Goal: Task Accomplishment & Management: Use online tool/utility

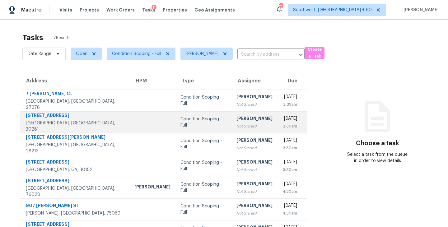
scroll to position [20, 0]
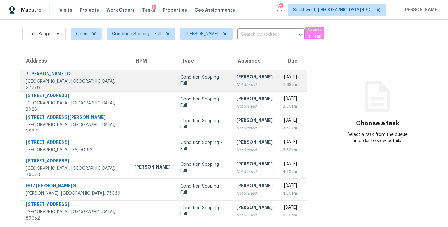
click at [236, 79] on div "[PERSON_NAME]" at bounding box center [254, 78] width 36 height 8
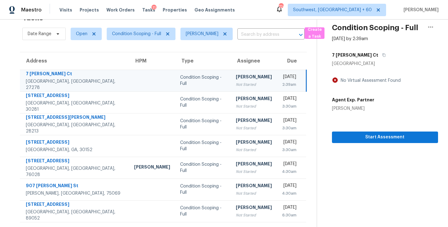
click at [236, 83] on div "Not Started" at bounding box center [254, 85] width 36 height 6
click at [383, 137] on span "Start Assessment" at bounding box center [385, 137] width 96 height 8
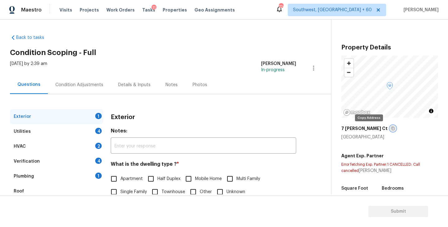
click at [391, 129] on icon "button" at bounding box center [393, 129] width 4 height 4
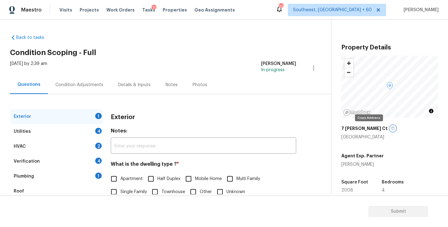
click at [391, 128] on icon "button" at bounding box center [393, 129] width 4 height 4
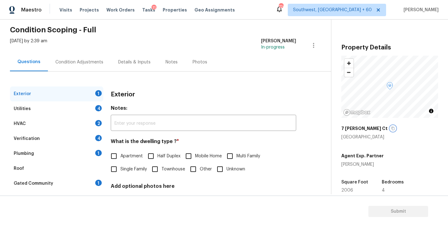
scroll to position [51, 0]
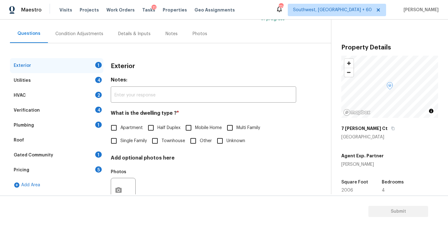
click at [132, 136] on label "Single Family" at bounding box center [127, 140] width 40 height 13
click at [120, 136] on input "Single Family" at bounding box center [113, 140] width 13 height 13
checkbox input "true"
click at [86, 86] on div "Utilities 4" at bounding box center [56, 80] width 93 height 15
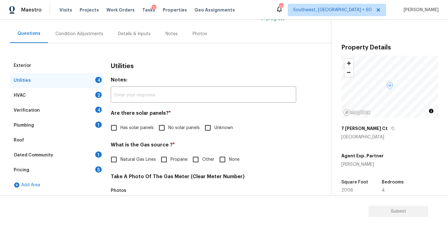
click at [168, 123] on label "No solar panels" at bounding box center [177, 127] width 44 height 13
click at [168, 123] on input "No solar panels" at bounding box center [161, 127] width 13 height 13
checkbox input "true"
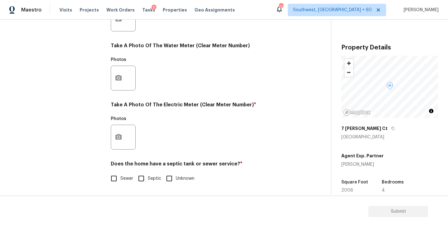
click at [123, 180] on span "Sewer" at bounding box center [126, 178] width 13 height 7
click at [120, 180] on input "Sewer" at bounding box center [113, 178] width 13 height 13
checkbox input "true"
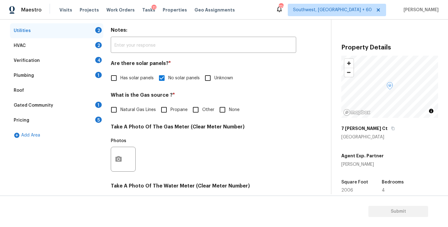
click at [77, 75] on div "Plumbing 1" at bounding box center [56, 75] width 93 height 15
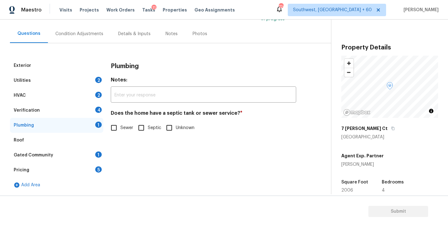
click at [122, 129] on span "Sewer" at bounding box center [126, 128] width 13 height 7
click at [120, 129] on input "Sewer" at bounding box center [113, 127] width 13 height 13
checkbox input "true"
click at [83, 156] on div "Gated Community 1" at bounding box center [56, 155] width 93 height 15
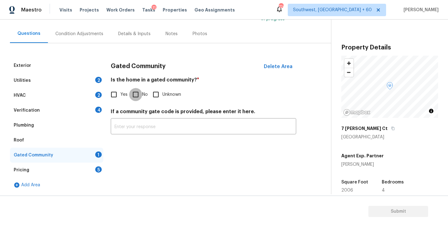
click at [140, 92] on input "No" at bounding box center [135, 94] width 13 height 13
checkbox input "true"
click at [95, 33] on div "Condition Adjustments" at bounding box center [79, 34] width 48 height 6
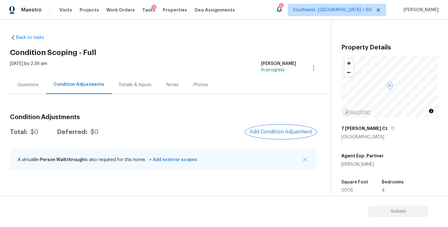
click at [266, 134] on span "Add Condition Adjustment" at bounding box center [281, 132] width 63 height 6
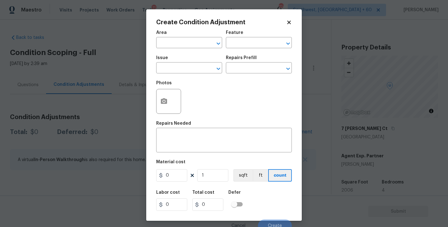
click at [192, 49] on span "Area ​" at bounding box center [189, 39] width 66 height 25
click at [191, 45] on input "text" at bounding box center [180, 44] width 49 height 10
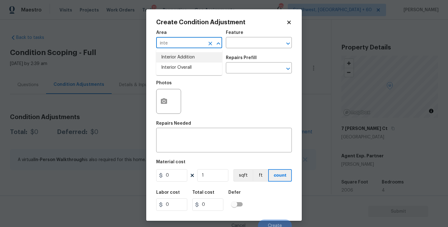
click at [198, 65] on li "Interior Overall" at bounding box center [189, 68] width 66 height 10
type input "Interior Overall"
click at [188, 72] on input "text" at bounding box center [180, 69] width 49 height 10
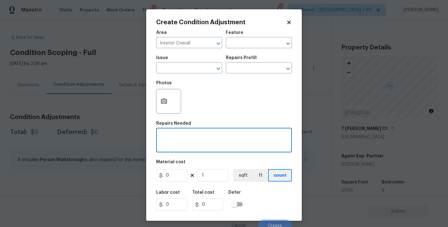
click at [240, 140] on textarea at bounding box center [224, 140] width 128 height 13
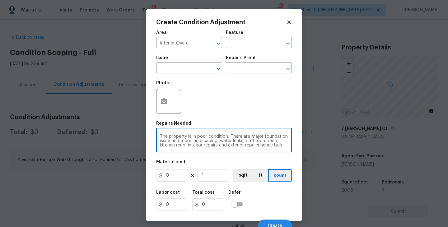
click at [281, 140] on textarea "The property is in poor condition, There are major foundation issue and more la…" at bounding box center [224, 140] width 128 height 13
click at [287, 143] on textarea "The property is in poor condition, There are major foundation issue and more la…" at bounding box center [224, 140] width 128 height 13
click at [286, 146] on textarea "The property is in poor condition, There are major foundation issue and more la…" at bounding box center [224, 140] width 128 height 13
click at [203, 146] on textarea "The property is in poor condition, There are major foundation issue and more la…" at bounding box center [224, 140] width 128 height 13
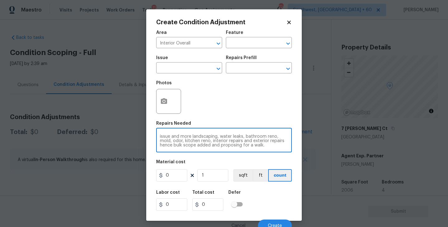
type textarea "The property is in poor condition, There are major foundation issue and more la…"
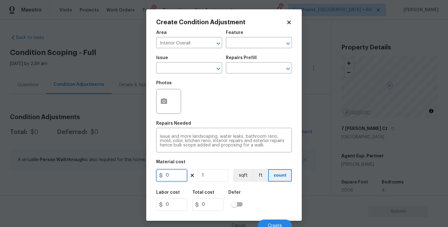
drag, startPoint x: 181, startPoint y: 174, endPoint x: 144, endPoint y: 174, distance: 37.0
click at [144, 174] on div "Create Condition Adjustment Area Interior Overall ​ Feature ​ Issue ​ Repairs P…" at bounding box center [224, 113] width 448 height 227
type input "100000"
click at [205, 107] on div "Photos" at bounding box center [224, 97] width 136 height 40
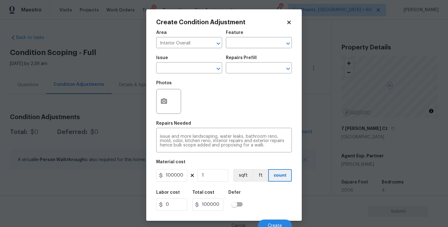
click at [173, 103] on div at bounding box center [168, 101] width 25 height 25
click at [165, 103] on icon "button" at bounding box center [164, 101] width 6 height 6
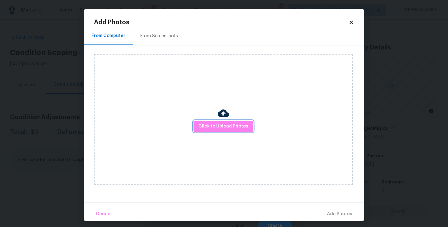
click at [239, 132] on div "Click to Upload Photos" at bounding box center [223, 119] width 259 height 131
click at [241, 124] on span "Click to Upload Photos" at bounding box center [224, 127] width 50 height 8
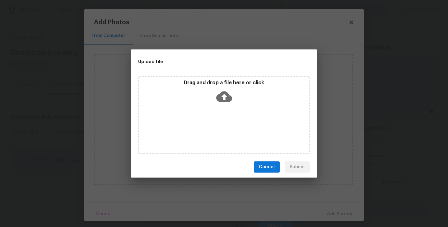
click at [233, 105] on div "Drag and drop a file here or click" at bounding box center [224, 93] width 170 height 27
